Goal: Information Seeking & Learning: Learn about a topic

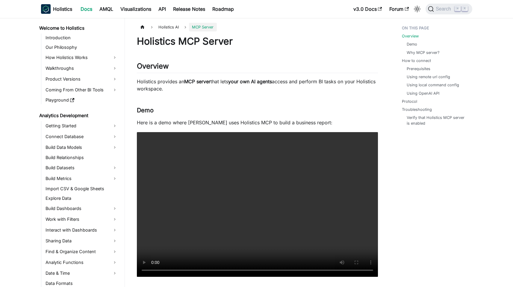
scroll to position [188, 0]
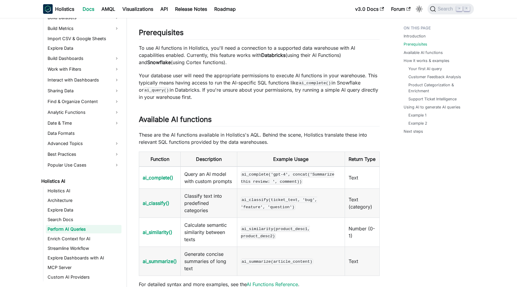
scroll to position [203, 0]
